Goal: Information Seeking & Learning: Learn about a topic

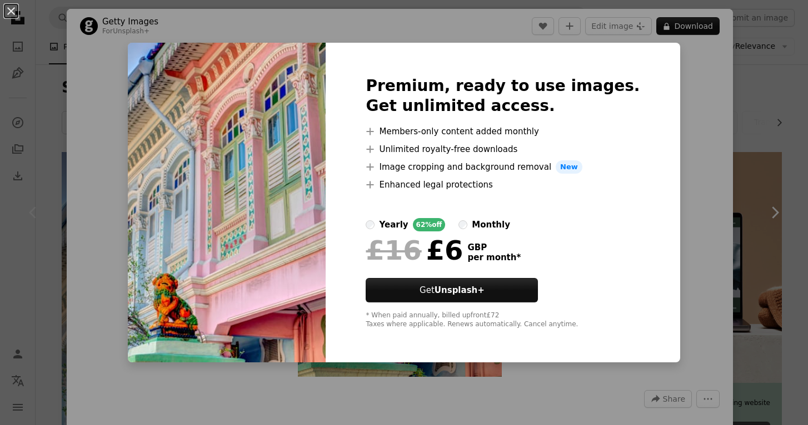
scroll to position [20, 0]
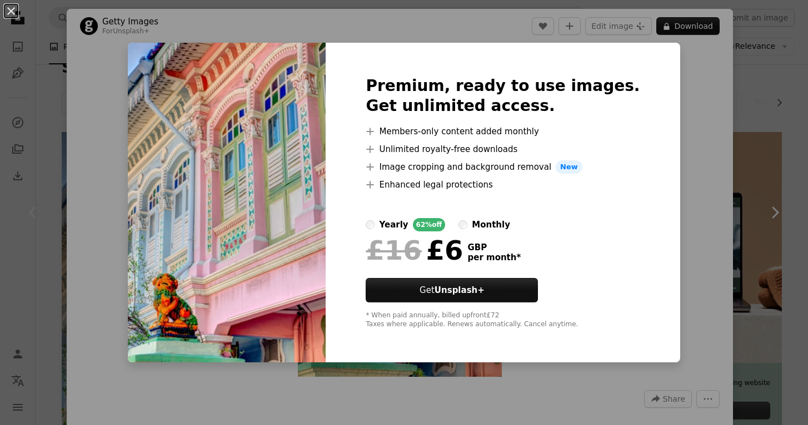
click at [720, 274] on div "An X shape Premium, ready to use images. Get unlimited access. A plus sign Memb…" at bounding box center [404, 212] width 808 height 425
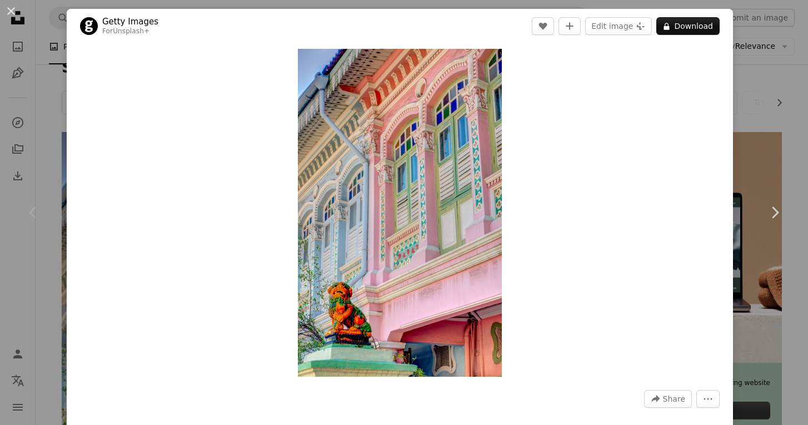
click at [76, 19] on header "Getty Images For Unsplash+ A heart A plus sign Edit image Plus sign for Unsplas…" at bounding box center [400, 26] width 666 height 34
click at [15, 14] on button "An X shape" at bounding box center [10, 10] width 13 height 13
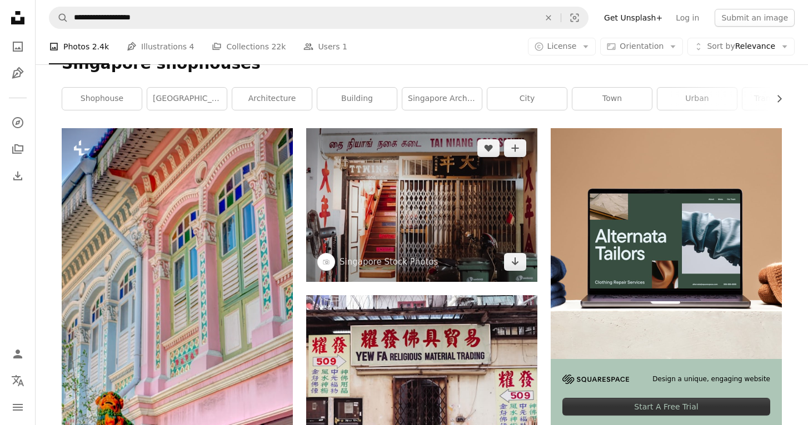
scroll to position [27, 0]
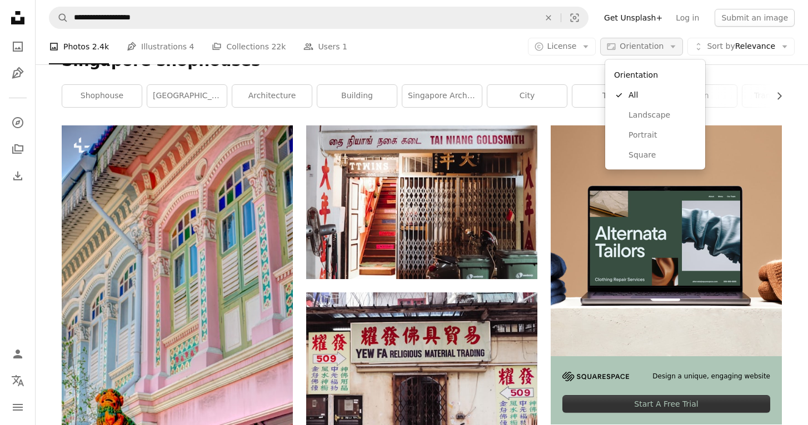
click at [657, 43] on span "Orientation" at bounding box center [641, 46] width 44 height 9
click at [642, 109] on span "Landscape" at bounding box center [662, 114] width 68 height 11
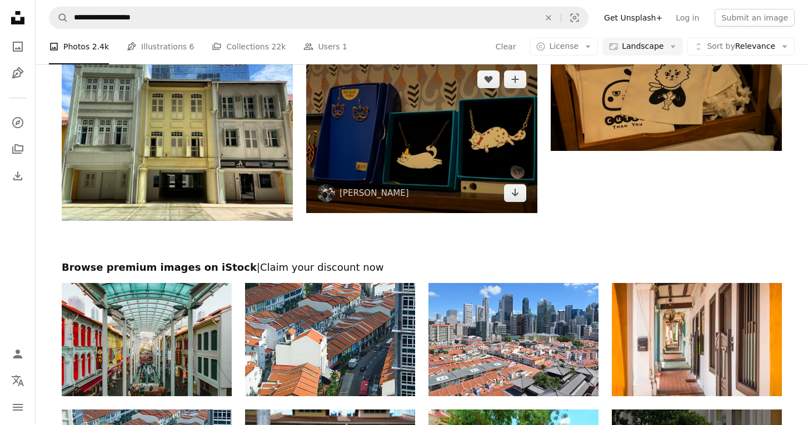
scroll to position [1464, 0]
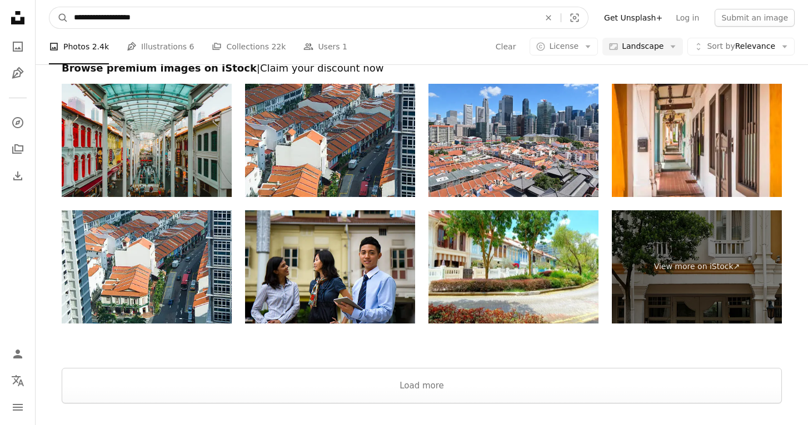
click at [384, 12] on input "**********" at bounding box center [302, 17] width 468 height 21
